Goal: Information Seeking & Learning: Learn about a topic

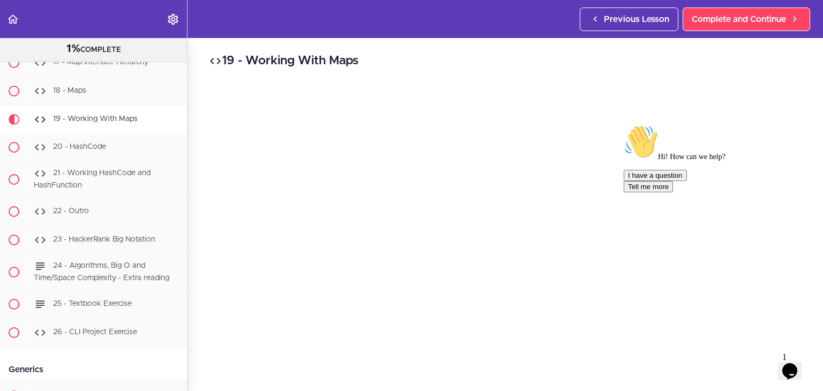
scroll to position [54, 0]
click at [624, 125] on icon "Chat attention grabber" at bounding box center [624, 125] width 0 height 0
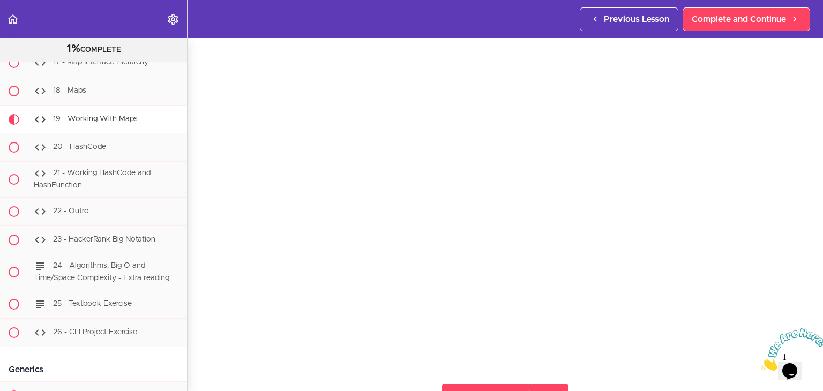
click at [761, 363] on icon "Close" at bounding box center [761, 367] width 0 height 9
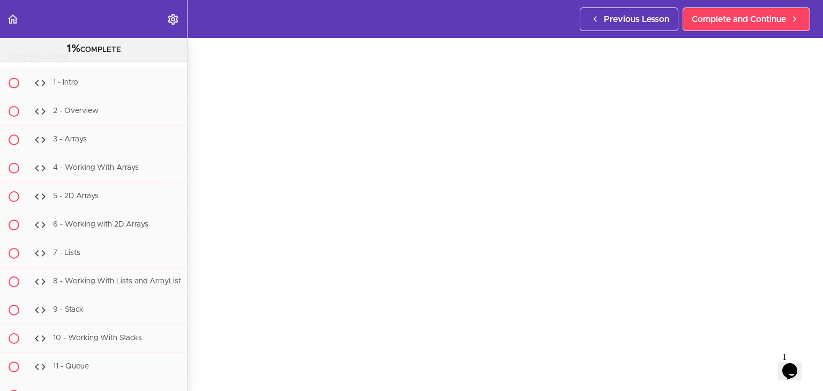
scroll to position [7516, 0]
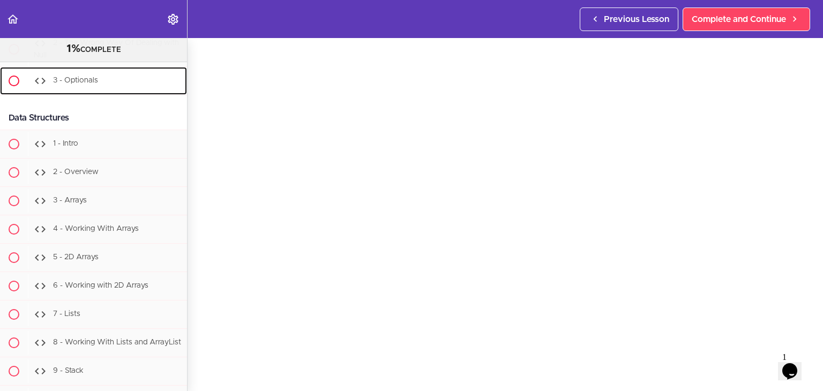
click at [125, 93] on div "3 - Optionals" at bounding box center [107, 81] width 159 height 24
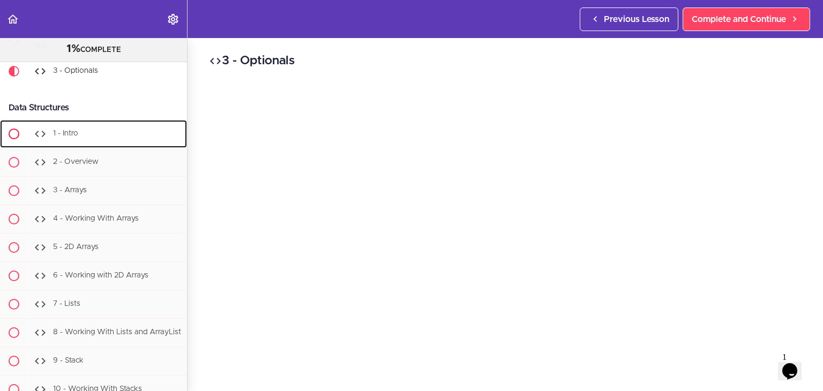
click at [94, 146] on div "1 - Intro" at bounding box center [107, 134] width 159 height 24
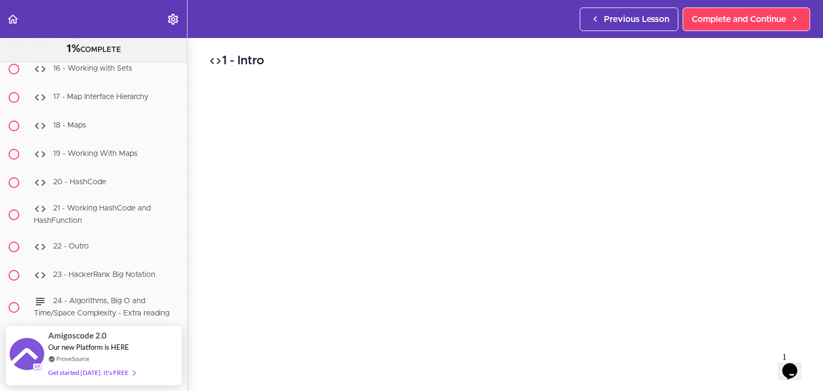
scroll to position [8018, 0]
click at [104, 157] on span "19 - Working With Maps" at bounding box center [95, 153] width 85 height 8
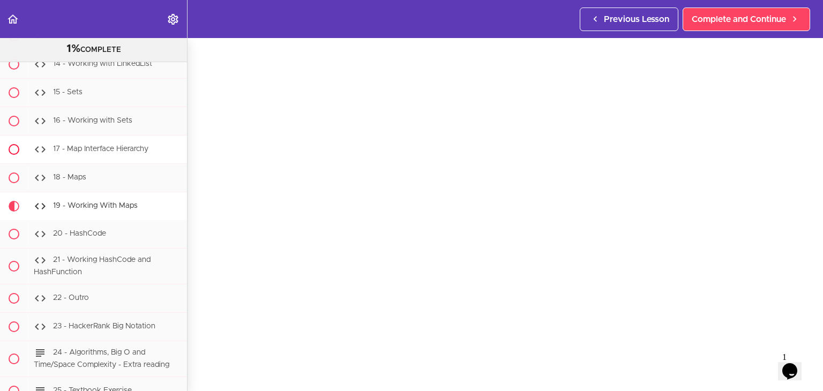
scroll to position [7998, 0]
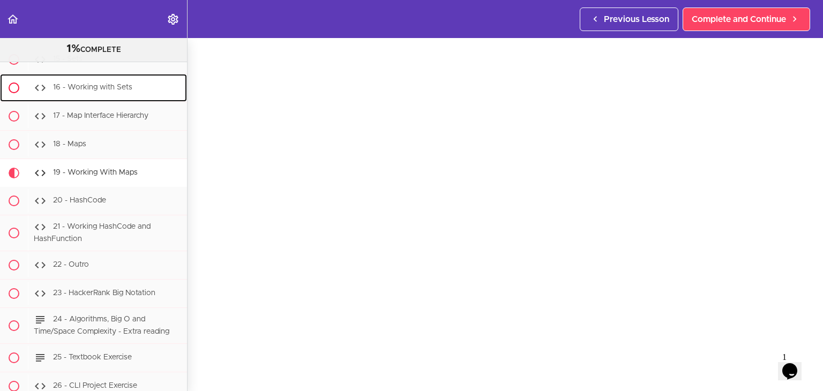
click at [114, 92] on span "16 - Working with Sets" at bounding box center [92, 88] width 79 height 8
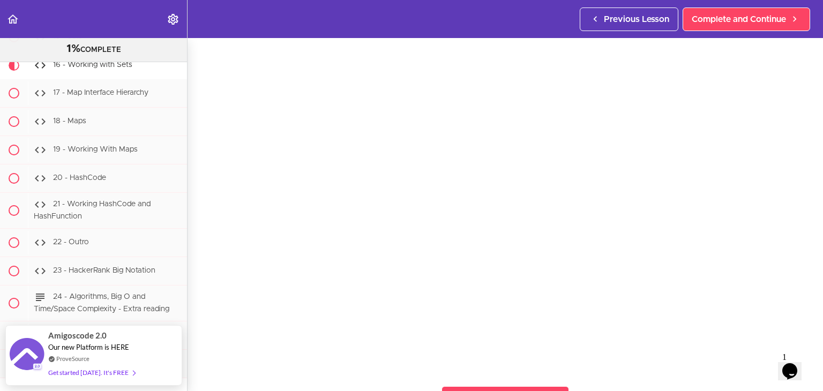
scroll to position [60, 0]
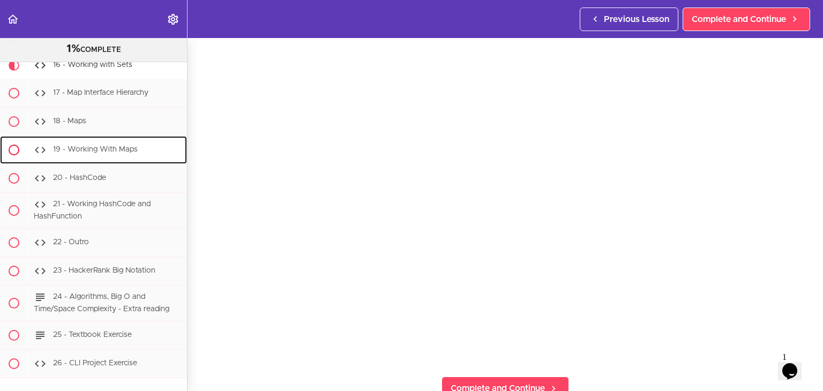
click at [94, 154] on span "19 - Working With Maps" at bounding box center [95, 150] width 85 height 8
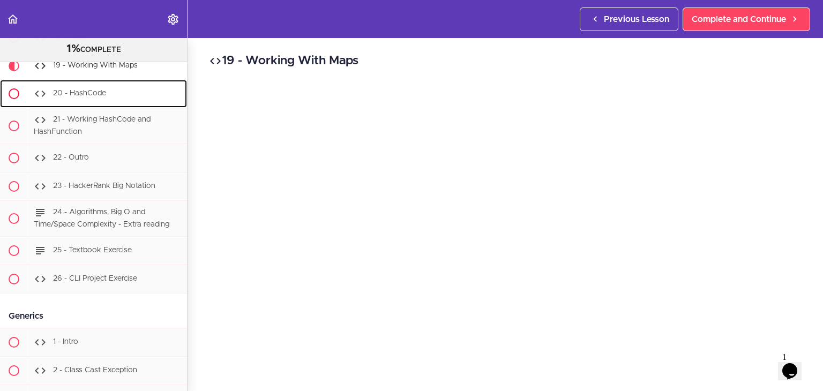
click at [88, 106] on div "20 - HashCode" at bounding box center [107, 94] width 159 height 24
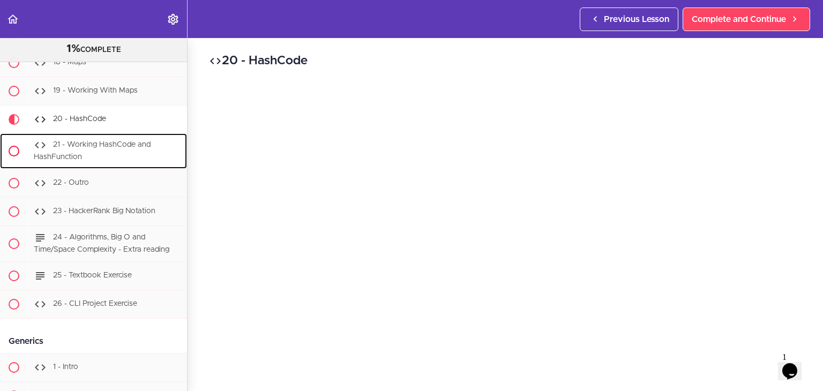
click at [94, 161] on span "21 - Working HashCode and HashFunction" at bounding box center [92, 152] width 117 height 20
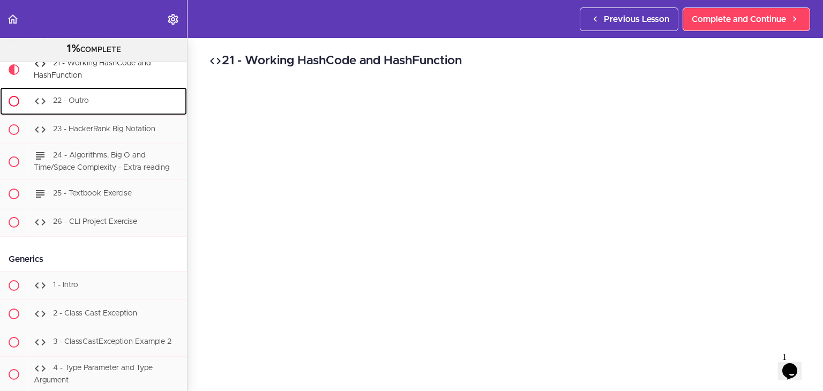
click at [95, 113] on div "22 - Outro" at bounding box center [107, 102] width 159 height 24
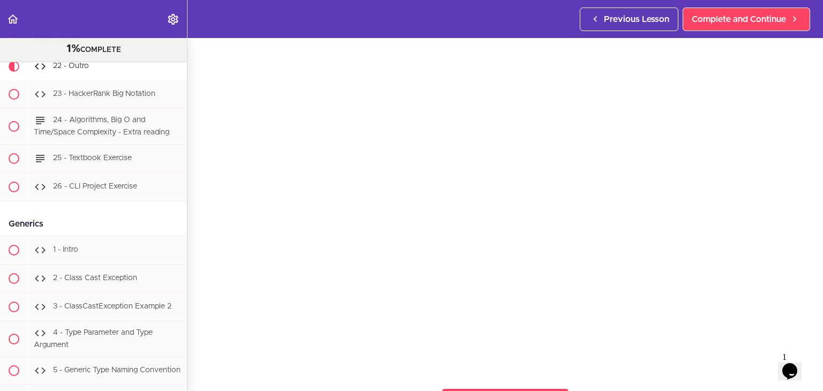
scroll to position [87, 0]
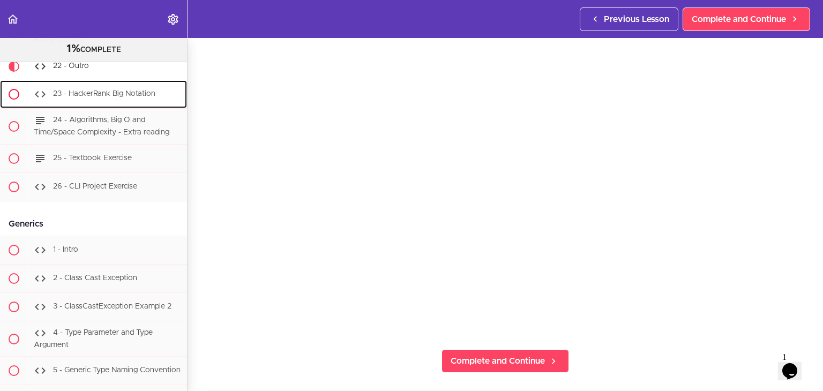
click at [105, 106] on div "23 - HackerRank Big Notation" at bounding box center [107, 95] width 159 height 24
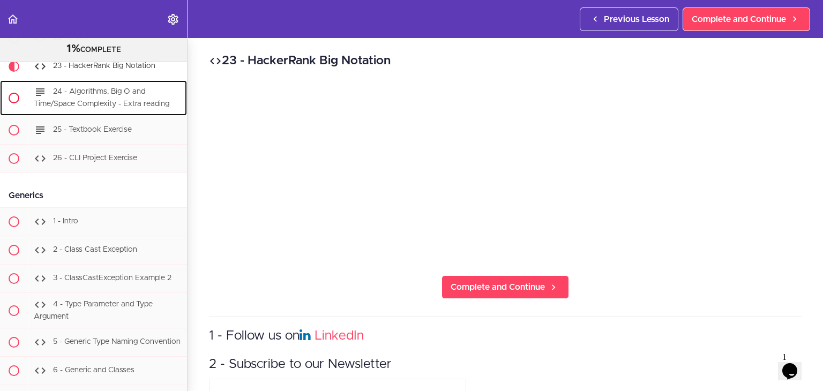
click at [82, 108] on span "24 - Algorithms, Big O and Time/Space Complexity - Extra reading" at bounding box center [102, 98] width 136 height 20
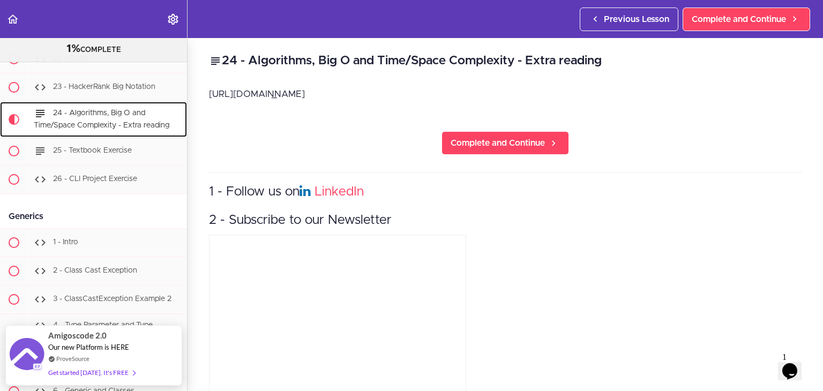
scroll to position [8201, 0]
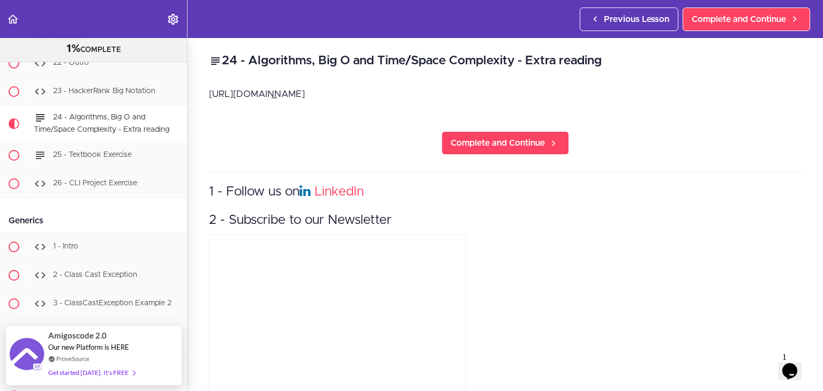
click at [244, 93] on p "[URL][DOMAIN_NAME]" at bounding box center [505, 94] width 593 height 16
copy div "[URL][DOMAIN_NAME] Complete and Continue"
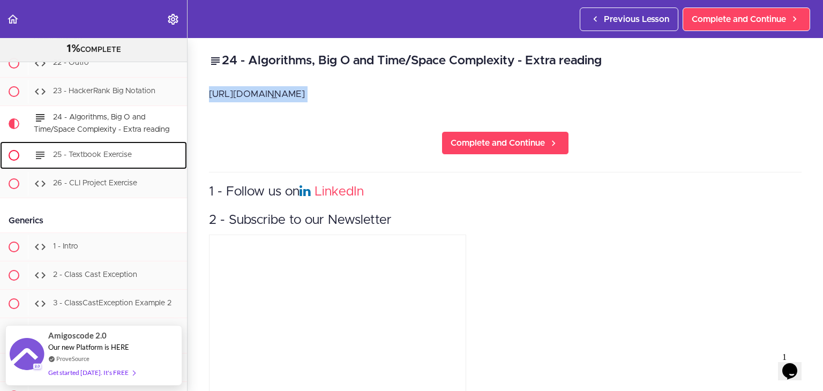
click at [105, 159] on span "25 - Textbook Exercise" at bounding box center [92, 155] width 79 height 8
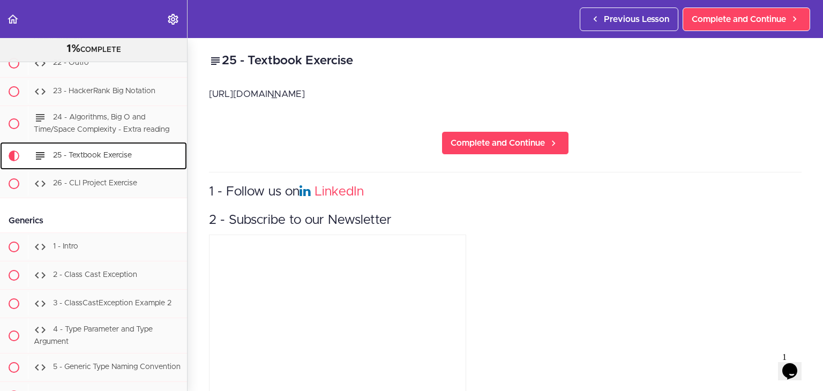
scroll to position [8290, 0]
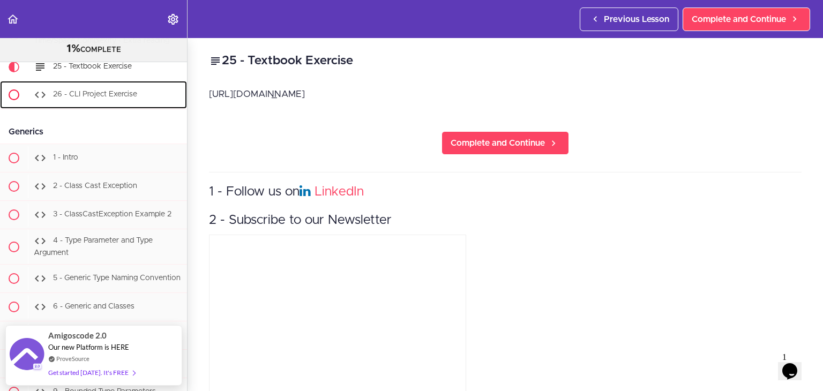
click at [99, 98] on span "26 - CLI Project Exercise" at bounding box center [95, 95] width 84 height 8
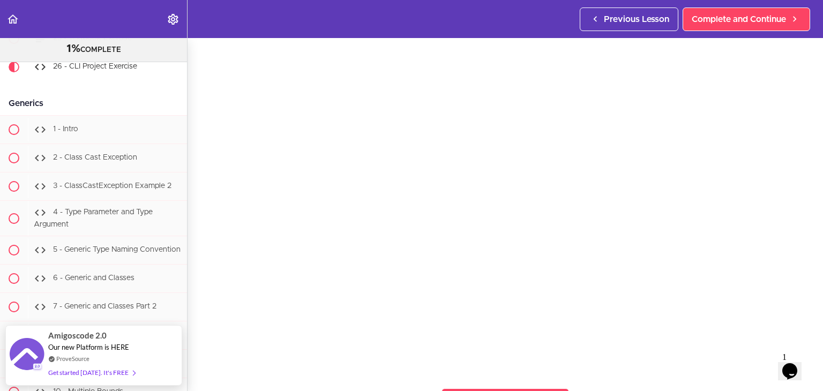
scroll to position [40, 0]
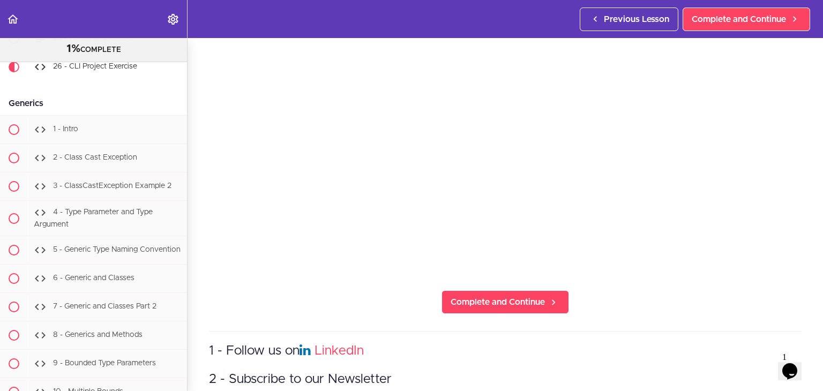
scroll to position [147, 0]
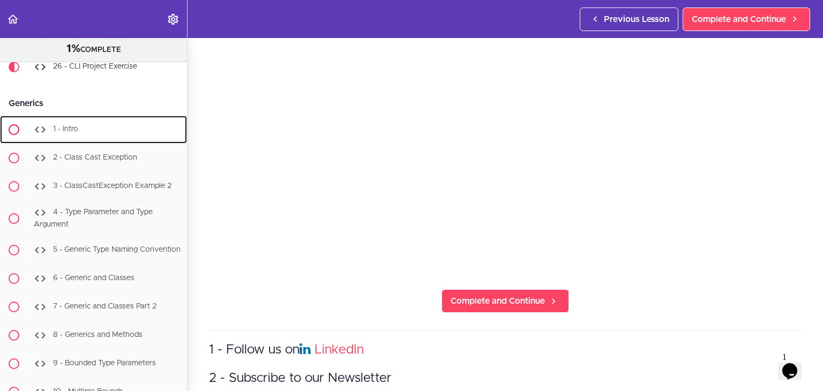
click at [89, 142] on div "1 - Intro" at bounding box center [107, 130] width 159 height 24
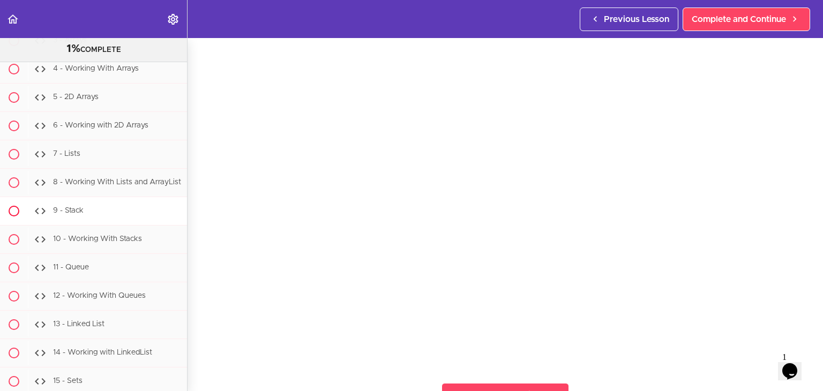
scroll to position [7684, 0]
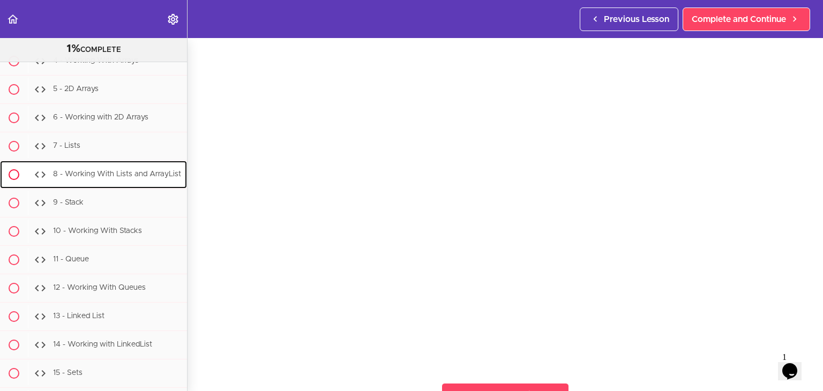
click at [114, 187] on div "8 - Working With Lists and ArrayList" at bounding box center [107, 175] width 159 height 24
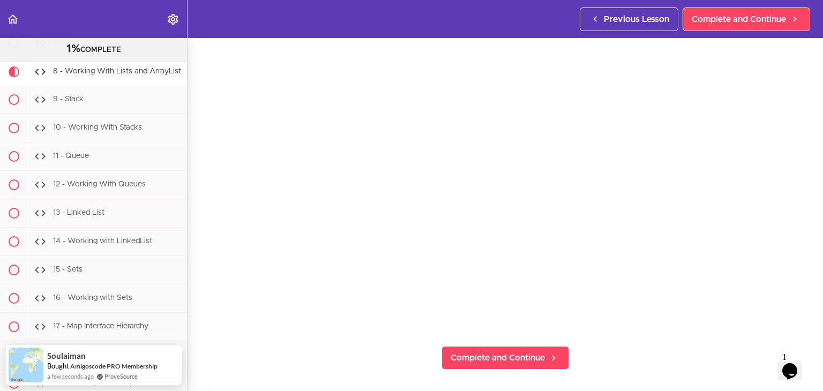
scroll to position [94, 0]
click at [797, 315] on section "Java Master Class 1% COMPLETE Course Intro 1 - Intro 2 - Practice Practice Prac…" at bounding box center [411, 214] width 823 height 353
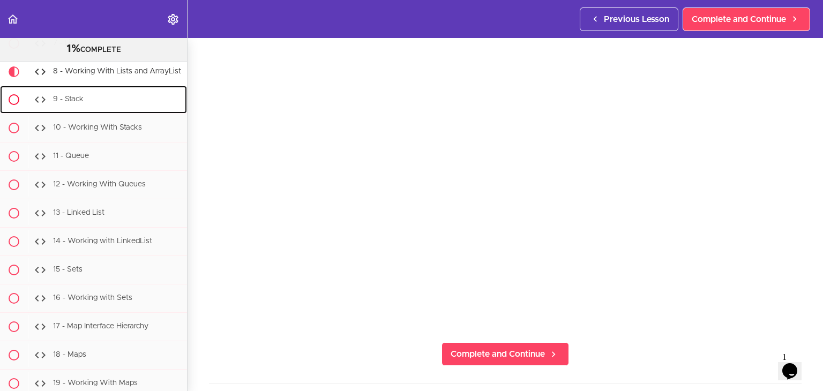
click at [64, 111] on div "9 - Stack" at bounding box center [107, 100] width 159 height 24
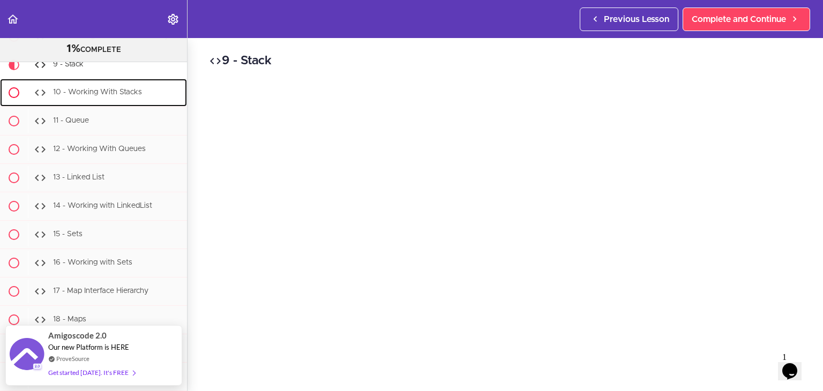
click at [114, 96] on span "10 - Working With Stacks" at bounding box center [97, 93] width 89 height 8
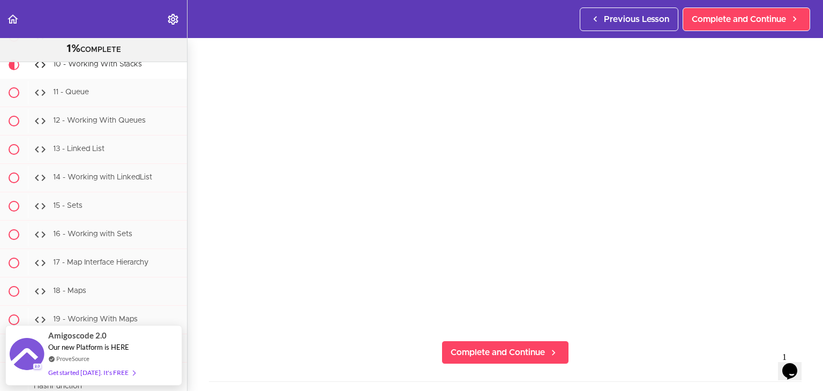
scroll to position [96, 0]
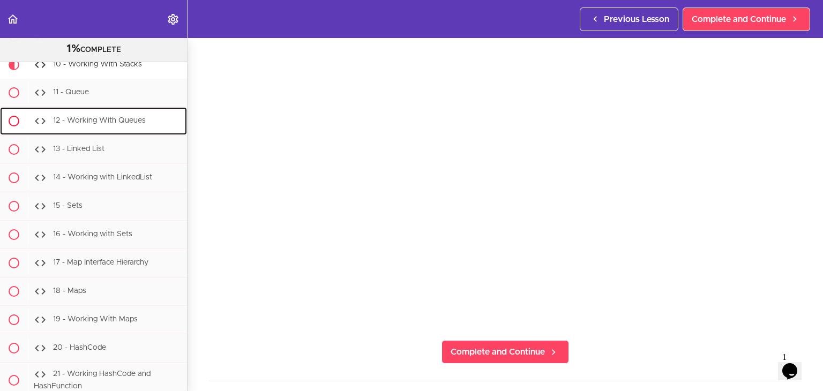
click at [94, 125] on span "12 - Working With Queues" at bounding box center [99, 121] width 93 height 8
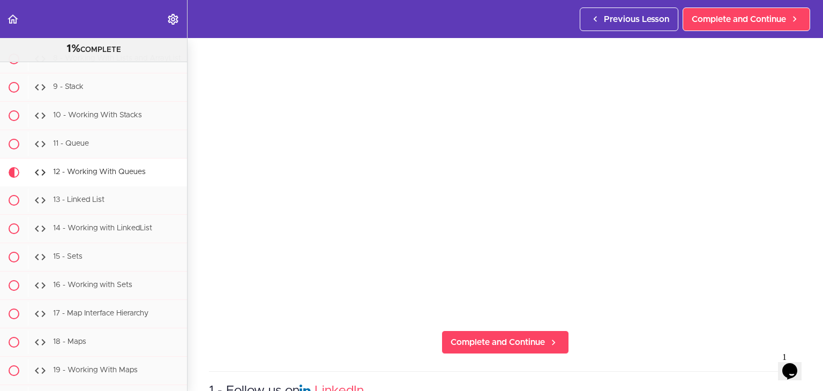
scroll to position [107, 0]
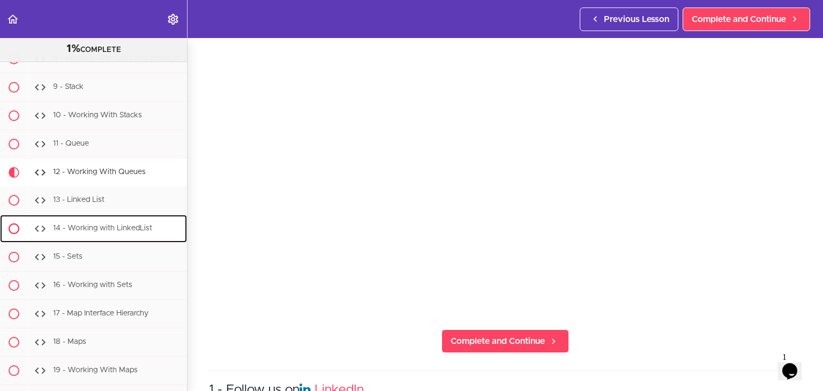
click at [107, 233] on span "14 - Working with LinkedList" at bounding box center [102, 229] width 99 height 8
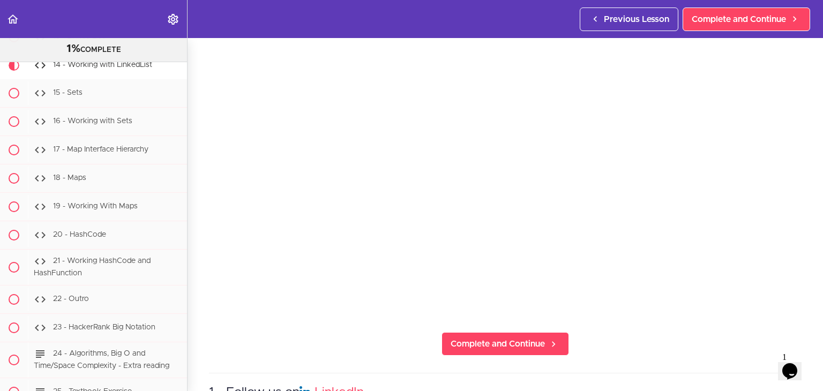
scroll to position [107, 0]
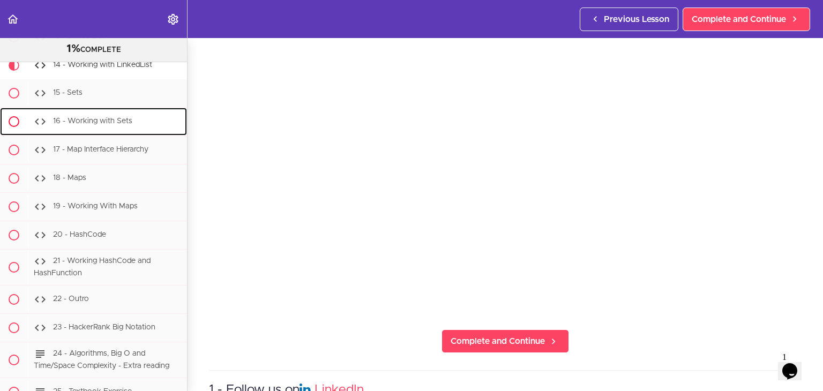
click at [120, 125] on span "16 - Working with Sets" at bounding box center [92, 122] width 79 height 8
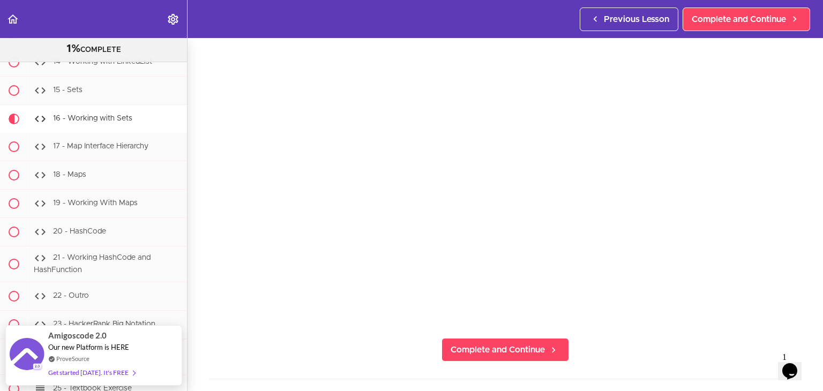
scroll to position [102, 0]
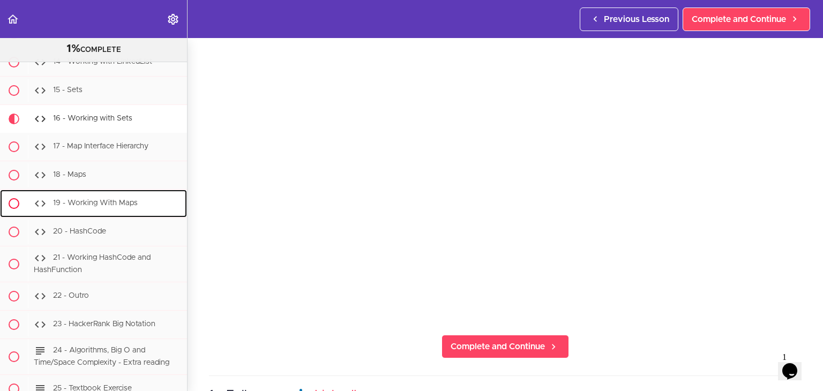
click at [135, 207] on span "19 - Working With Maps" at bounding box center [95, 204] width 85 height 8
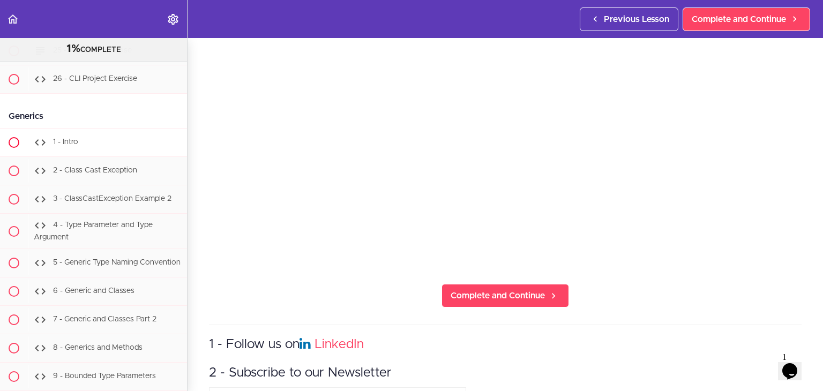
scroll to position [8374, 0]
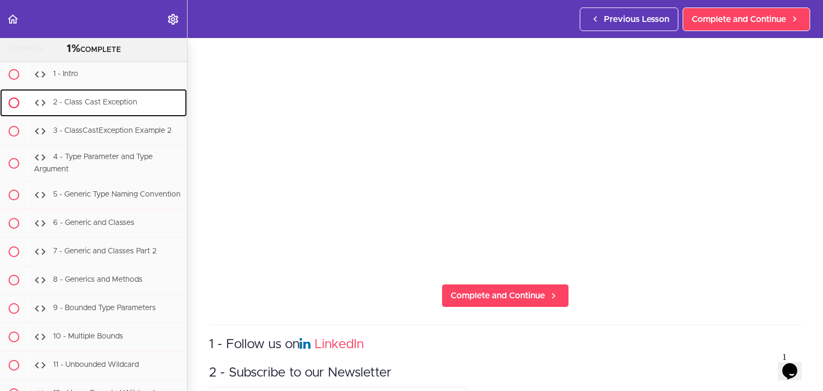
click at [100, 106] on span "2 - Class Cast Exception" at bounding box center [95, 103] width 84 height 8
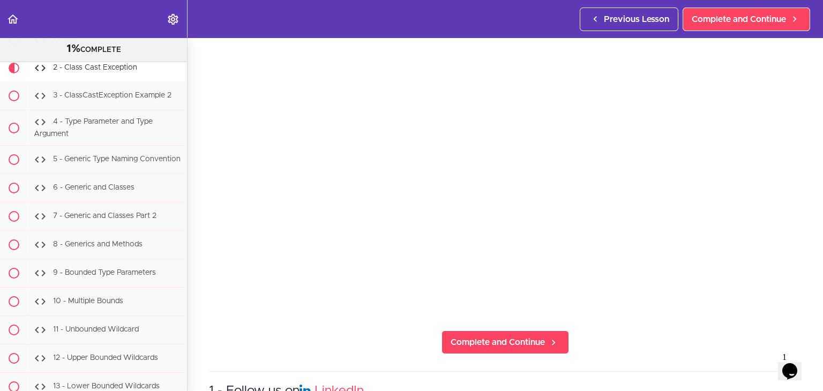
scroll to position [107, 0]
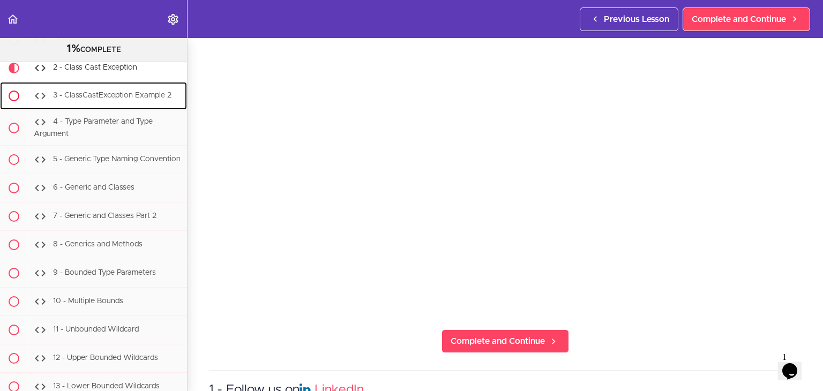
click at [86, 108] on div "3 - ClassCastException Example 2" at bounding box center [107, 96] width 159 height 24
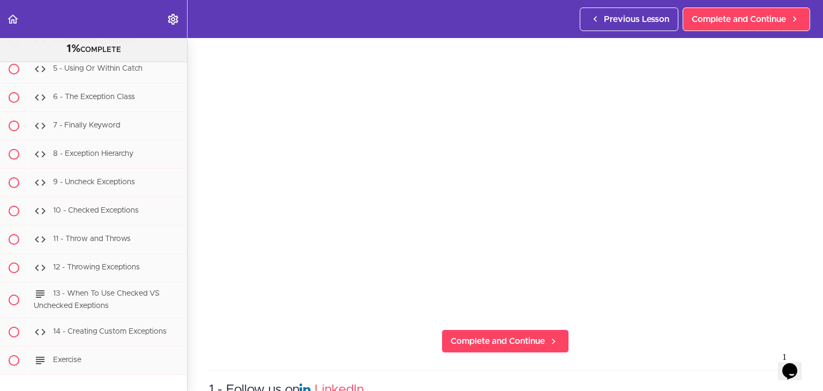
scroll to position [4364, 0]
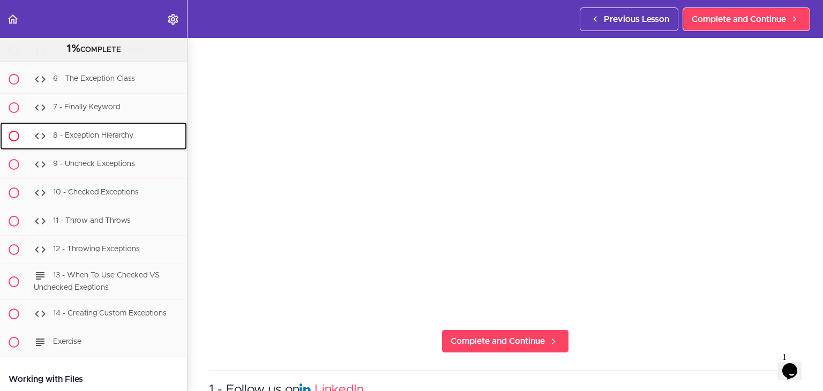
click at [103, 139] on span "8 - Exception Hierarchy" at bounding box center [93, 136] width 80 height 8
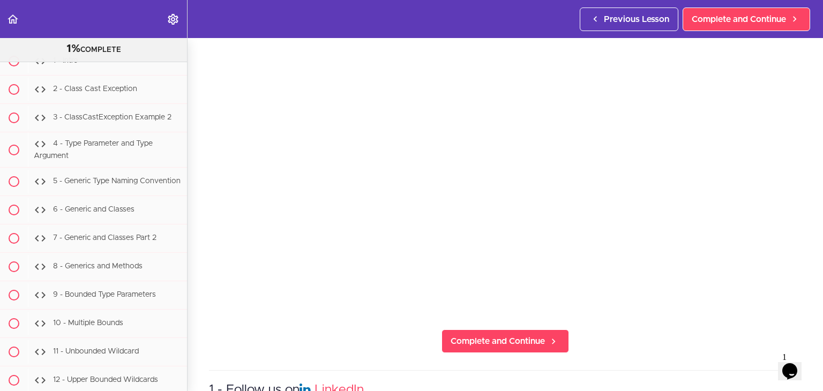
scroll to position [8386, 0]
click at [96, 122] on span "3 - ClassCastException Example 2" at bounding box center [112, 118] width 118 height 8
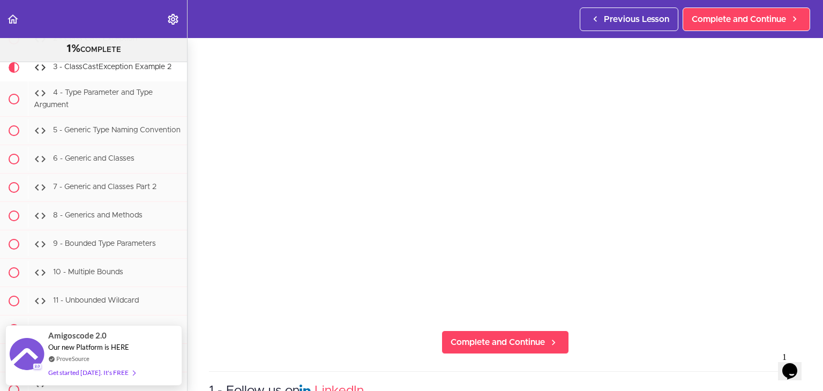
scroll to position [107, 0]
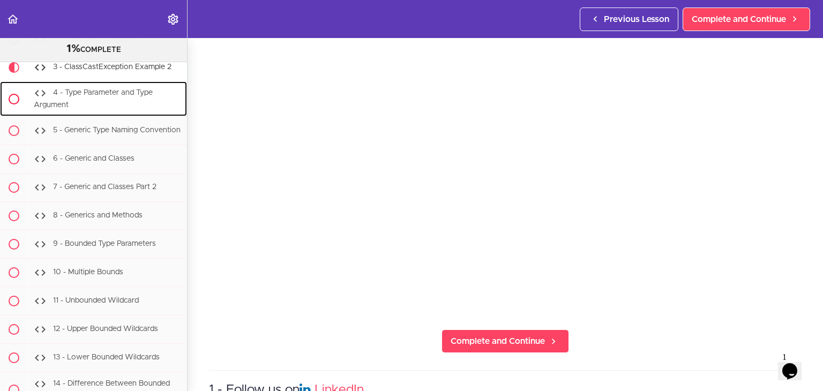
click at [96, 117] on div "4 - Type Parameter and Type Argument" at bounding box center [107, 98] width 159 height 35
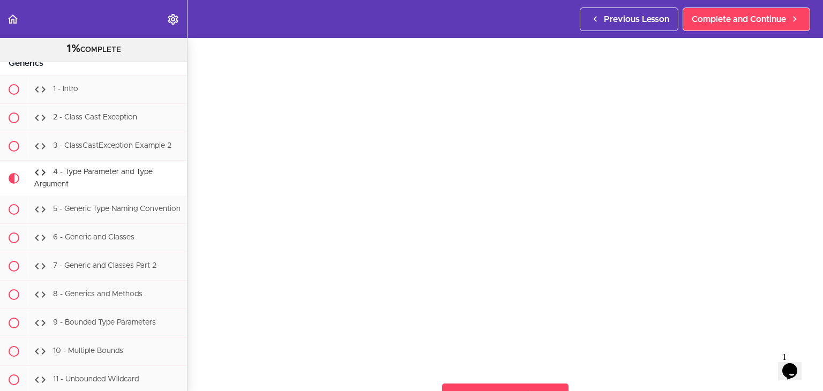
scroll to position [107, 0]
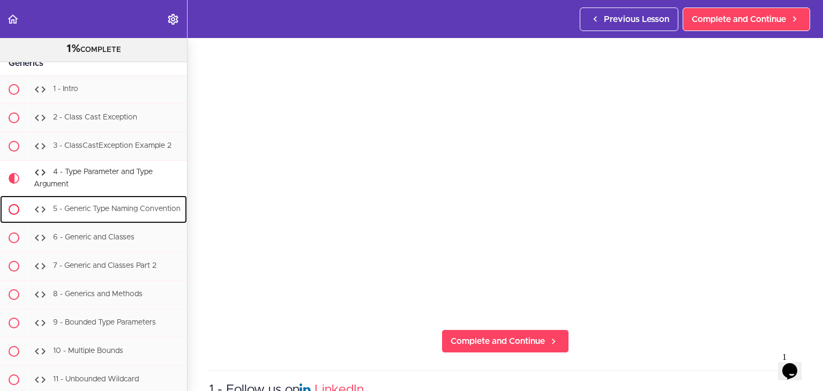
click at [96, 213] on span "5 - Generic Type Naming Convention" at bounding box center [117, 210] width 128 height 8
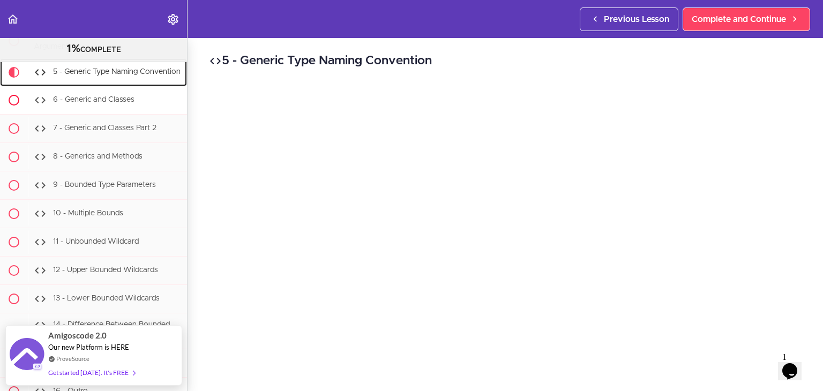
scroll to position [8501, 0]
